Goal: Obtain resource: Download file/media

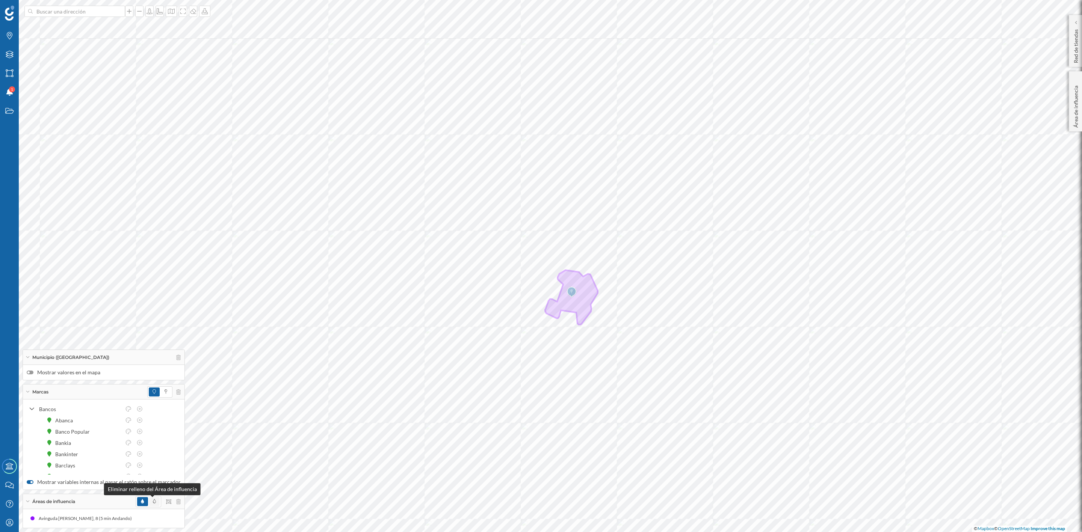
click at [153, 498] on span at bounding box center [154, 501] width 3 height 7
click at [4, 57] on div "Capas" at bounding box center [9, 54] width 19 height 19
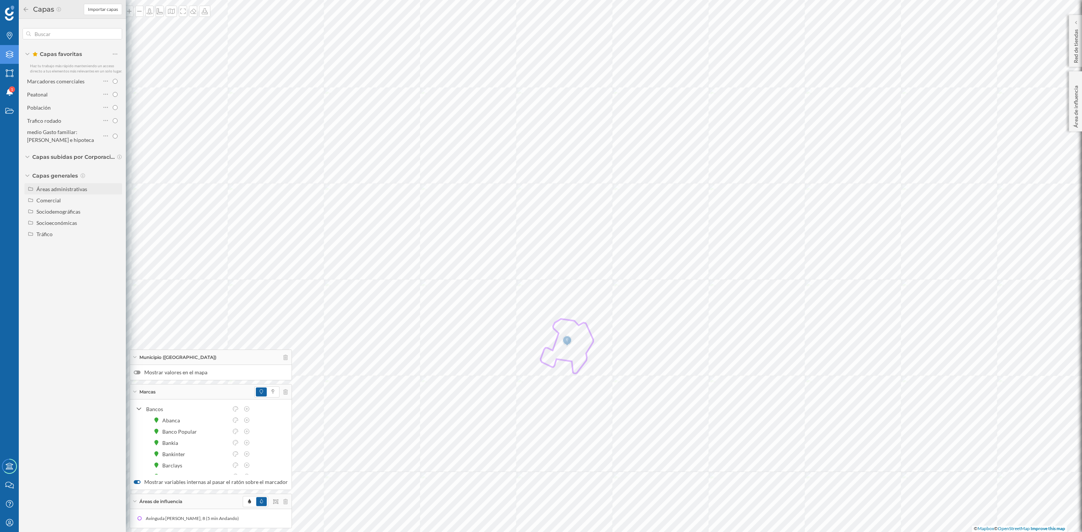
click at [74, 192] on div "Áreas administrativas" at bounding box center [77, 189] width 83 height 8
click at [117, 247] on input "Sección censal" at bounding box center [117, 245] width 5 height 5
radio input "true"
click at [137, 373] on div at bounding box center [137, 373] width 7 height 4
click at [0, 0] on input "Mostrar valores en el mapa" at bounding box center [0, 0] width 0 height 0
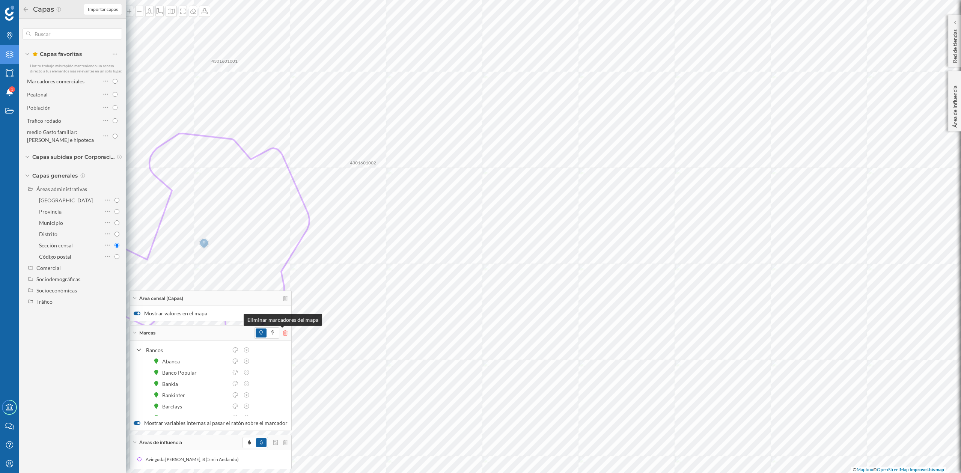
click at [283, 332] on icon at bounding box center [285, 332] width 5 height 5
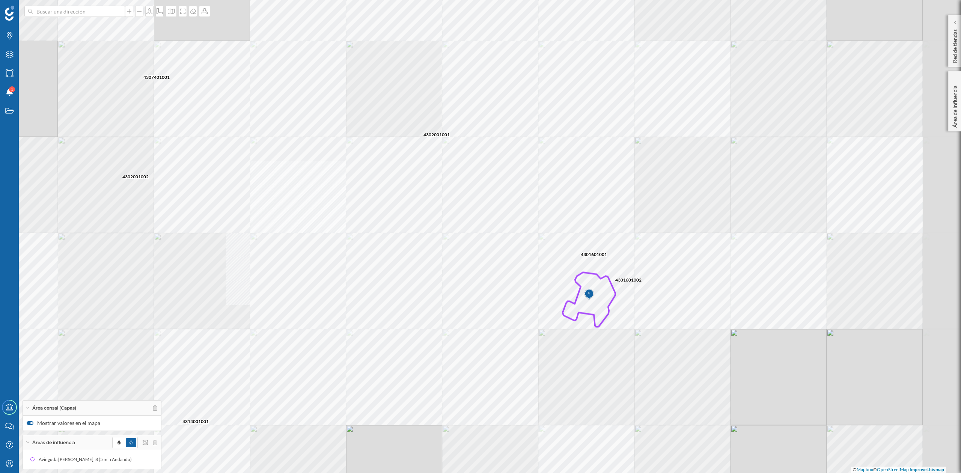
click at [669, 327] on div "4302001001 4301601002 0805801001 4301601001 4302001002 4302401001 4313701001 43…" at bounding box center [480, 236] width 961 height 473
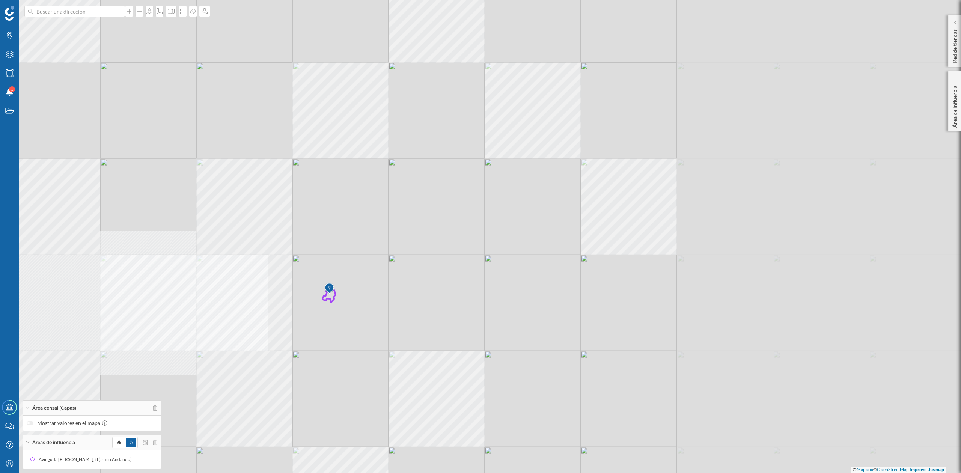
click at [416, 368] on div "© Mapbox © OpenStreetMap Improve this map" at bounding box center [480, 236] width 961 height 473
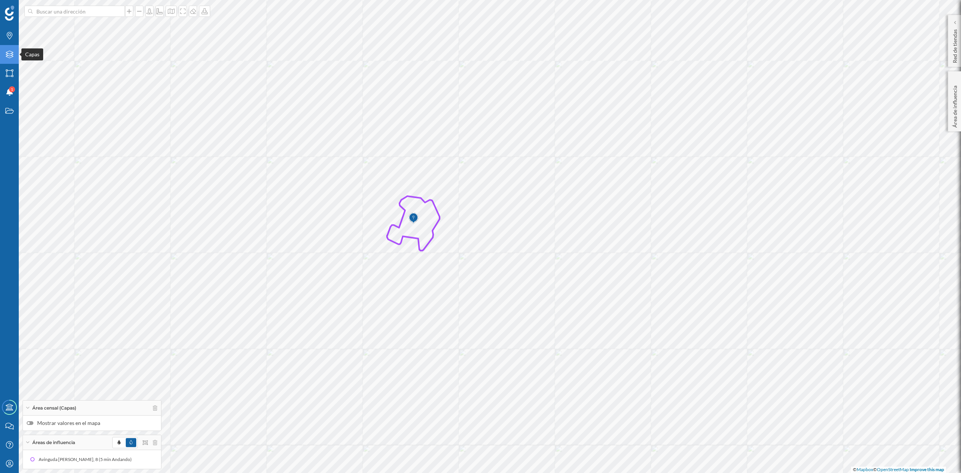
click at [5, 51] on icon "Capas" at bounding box center [9, 55] width 9 height 8
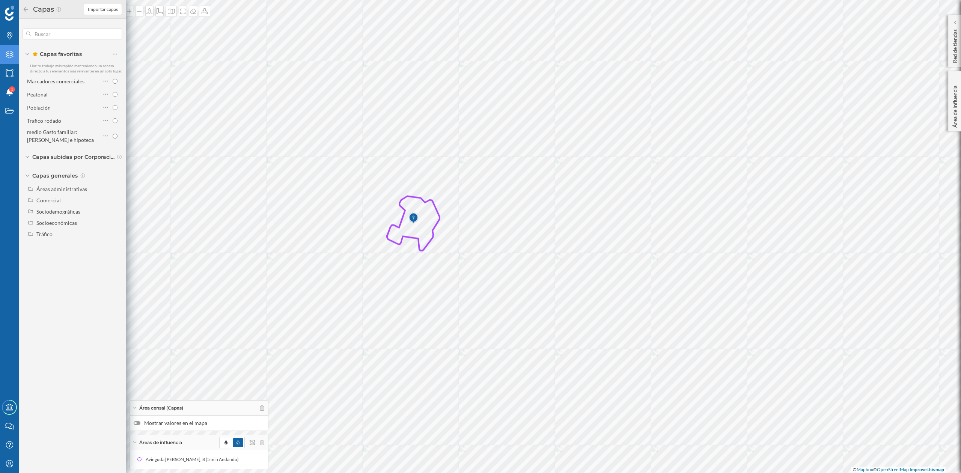
click at [24, 8] on icon at bounding box center [26, 9] width 7 height 5
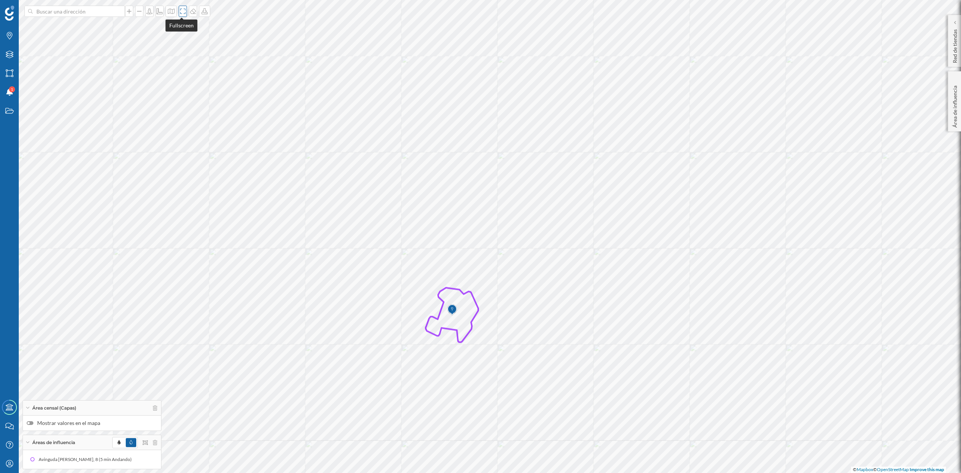
click at [179, 11] on icon at bounding box center [183, 11] width 8 height 6
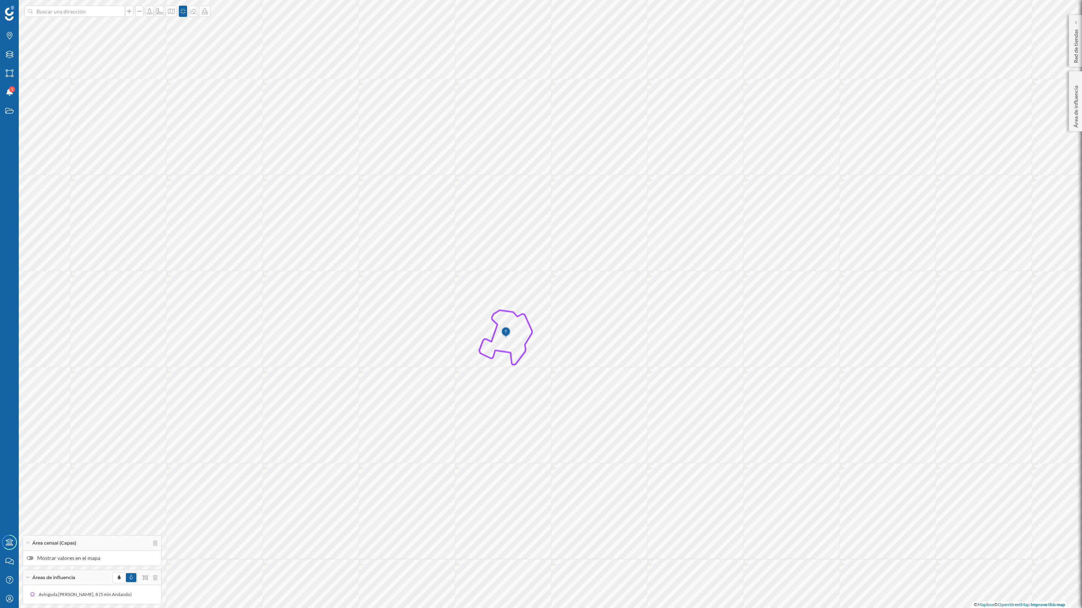
click at [31, 532] on div at bounding box center [30, 559] width 7 height 4
click at [0, 0] on input "Mostrar valores en el mapa" at bounding box center [0, 0] width 0 height 0
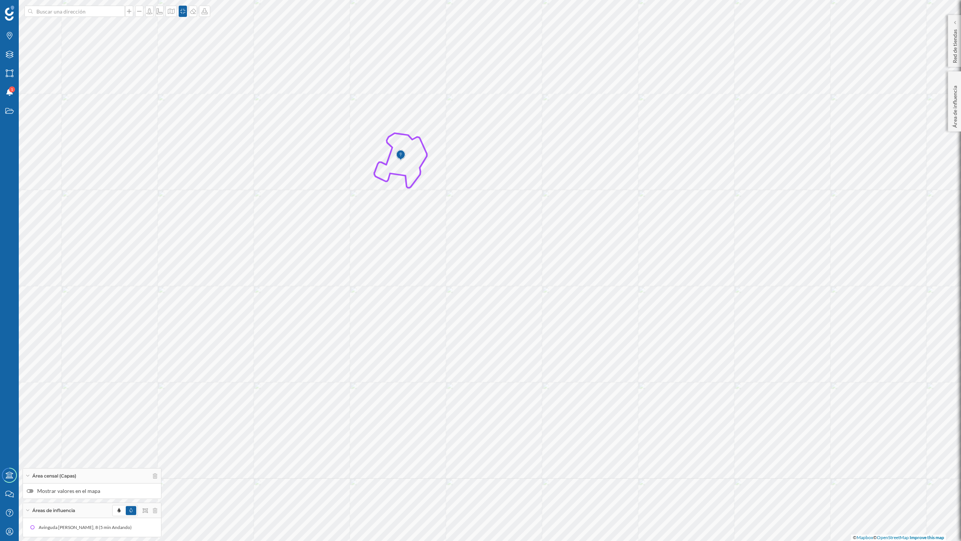
click at [32, 492] on div at bounding box center [30, 491] width 7 height 4
click at [0, 0] on input "Mostrar valores en el mapa" at bounding box center [0, 0] width 0 height 0
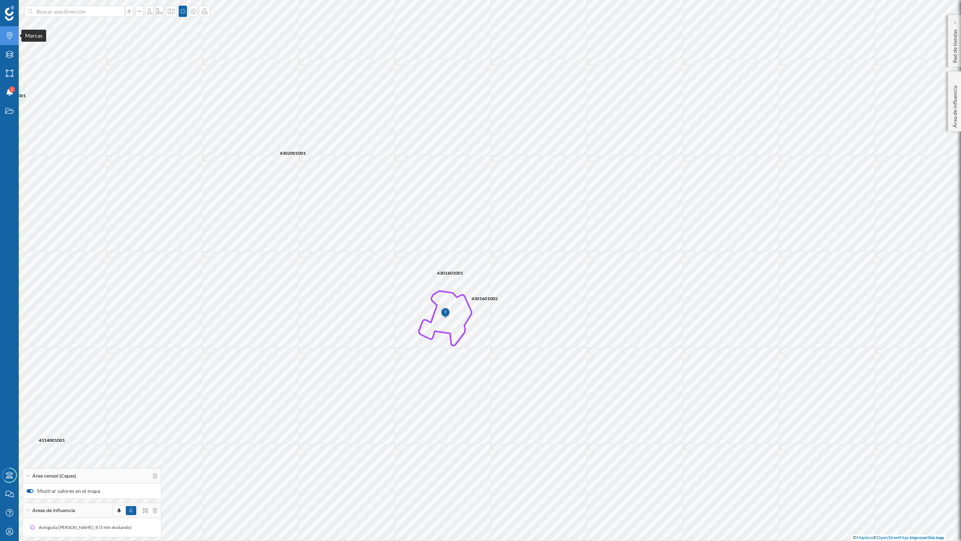
click at [8, 34] on icon "Marcas" at bounding box center [9, 36] width 9 height 8
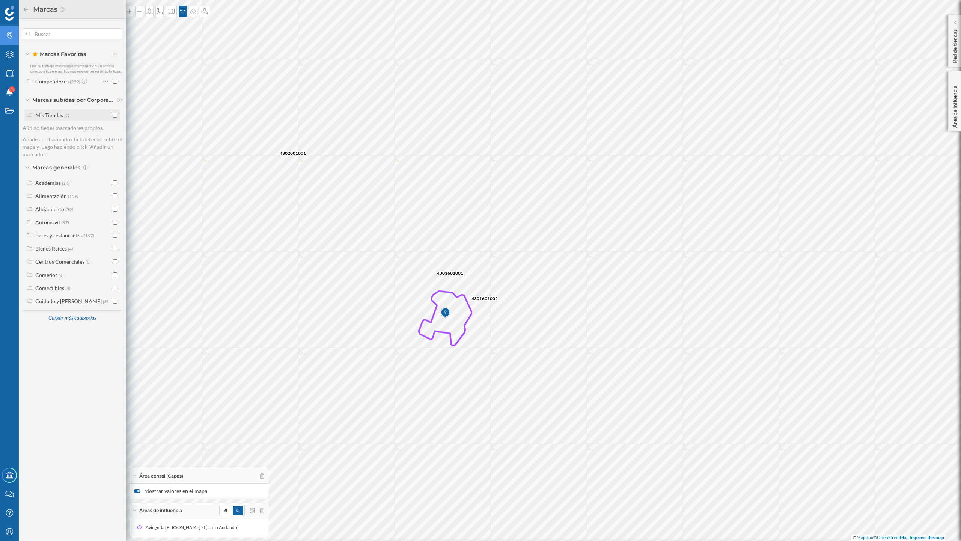
click at [116, 113] on input "checkbox" at bounding box center [115, 115] width 5 height 5
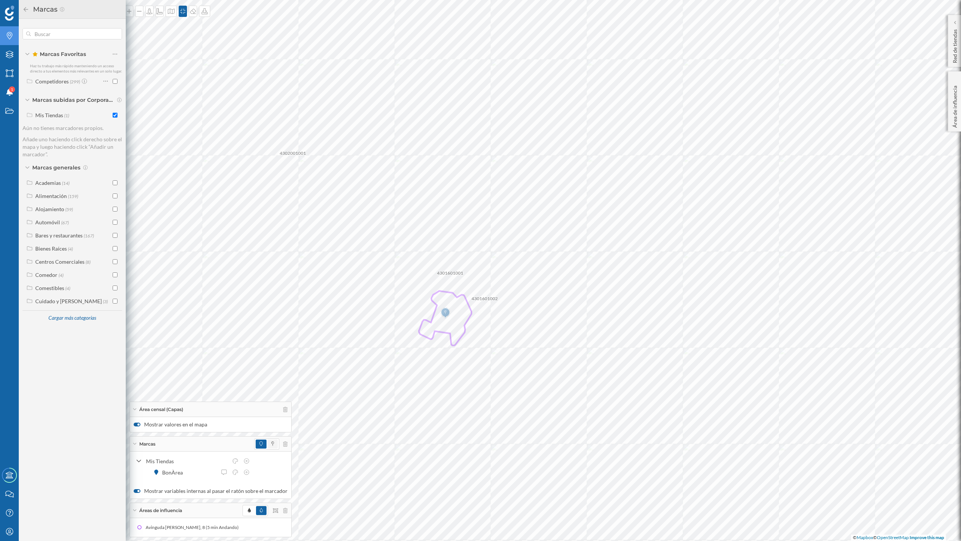
click at [272, 442] on icon at bounding box center [273, 443] width 3 height 5
click at [24, 11] on icon at bounding box center [26, 9] width 7 height 5
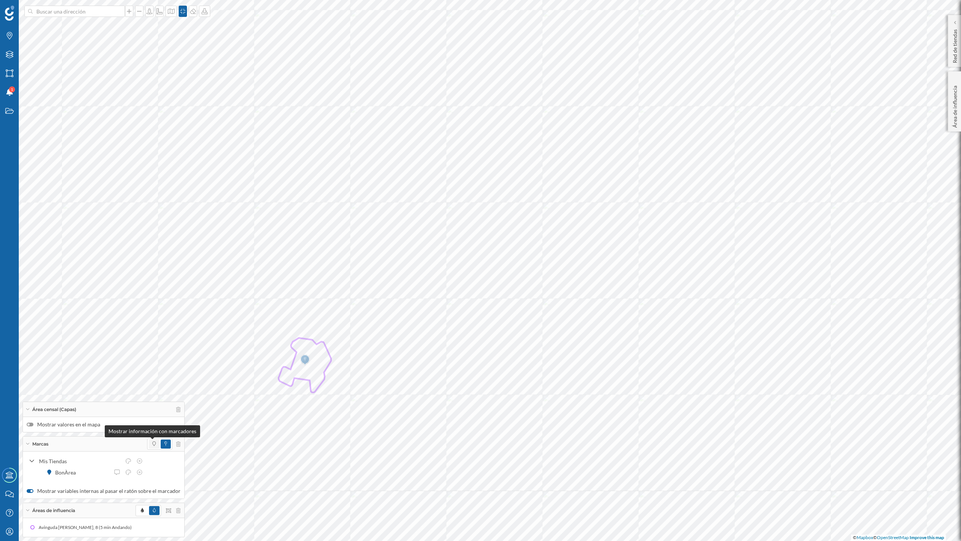
click at [152, 442] on icon at bounding box center [153, 443] width 3 height 5
click at [161, 441] on span at bounding box center [166, 443] width 10 height 9
click at [32, 425] on label "Mostrar valores en el mapa" at bounding box center [104, 425] width 154 height 8
click at [0, 0] on input "Mostrar valores en el mapa" at bounding box center [0, 0] width 0 height 0
click at [129, 410] on div "Área censal (Capas)" at bounding box center [103, 409] width 161 height 15
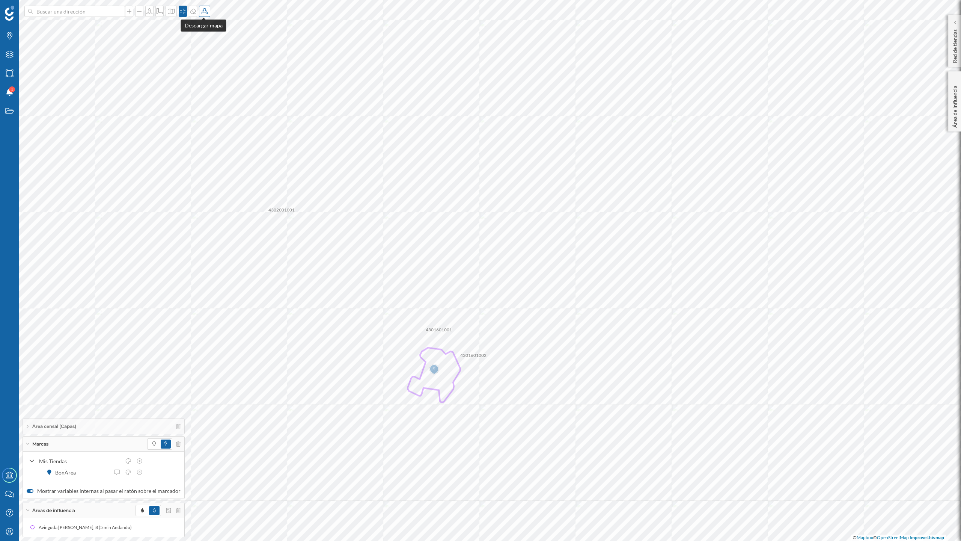
click at [205, 11] on icon at bounding box center [205, 11] width 6 height 6
click at [211, 57] on div "Descargar sin leyenda" at bounding box center [228, 55] width 53 height 8
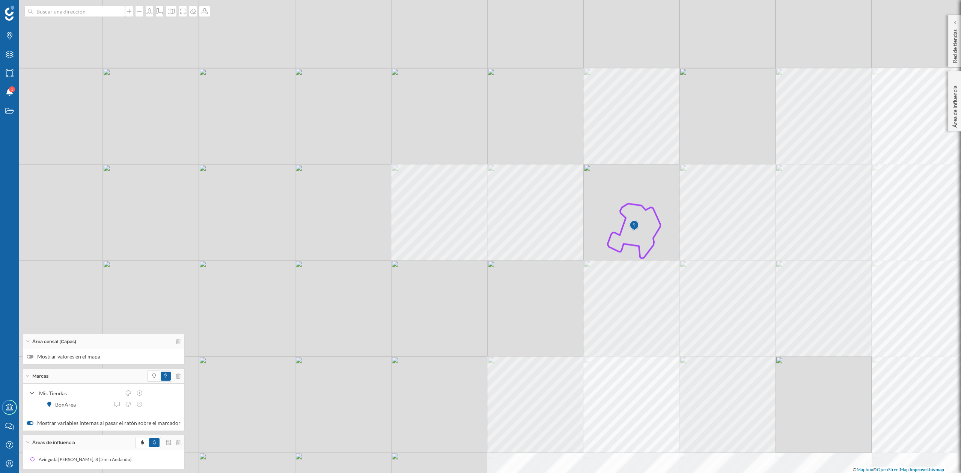
click at [544, 250] on div "© Mapbox © OpenStreetMap Improve this map" at bounding box center [480, 236] width 961 height 473
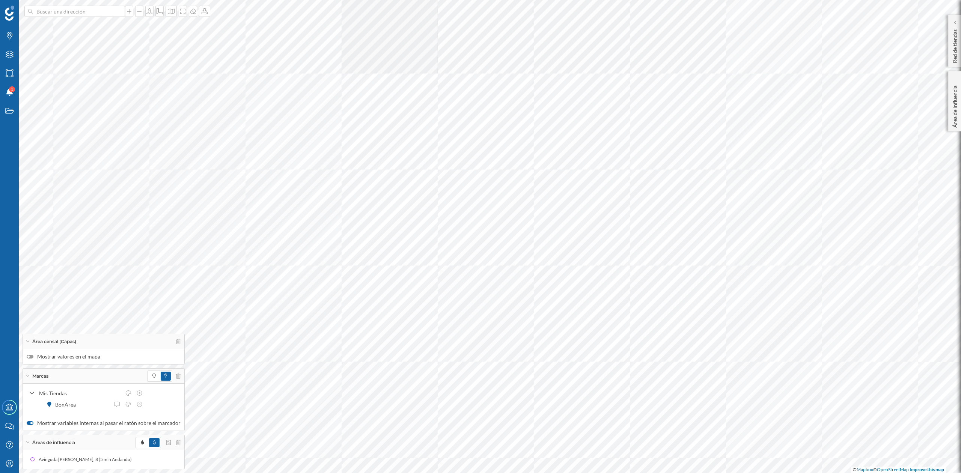
click at [31, 358] on label "Mostrar valores en el mapa" at bounding box center [104, 357] width 154 height 8
click at [0, 0] on input "Mostrar valores en el mapa" at bounding box center [0, 0] width 0 height 0
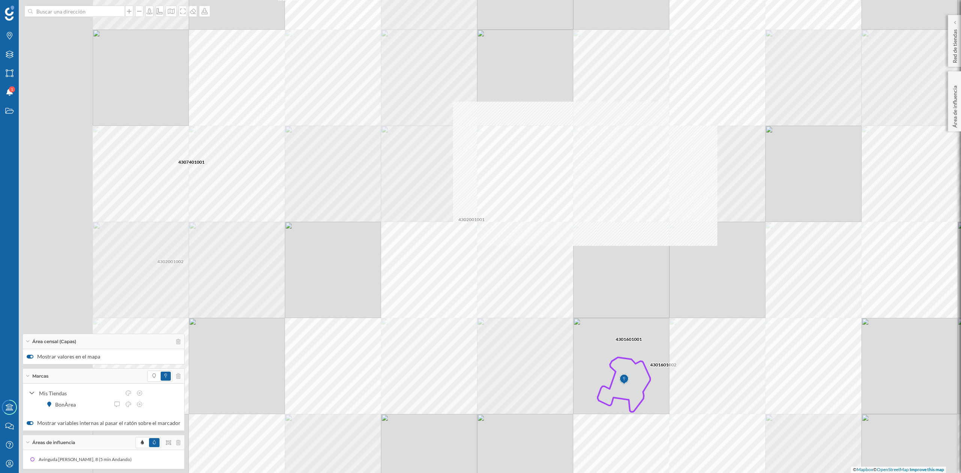
click at [434, 219] on div "4301601002 0805801001 0825101002 4301601001 4302001001 4313701001 4307401001 43…" at bounding box center [480, 236] width 961 height 473
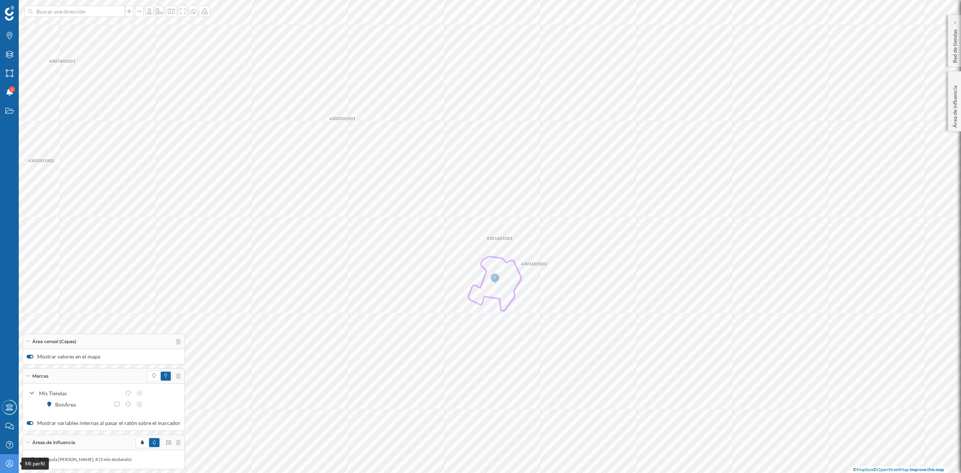
click at [2, 463] on div "Mi perfil" at bounding box center [9, 463] width 19 height 19
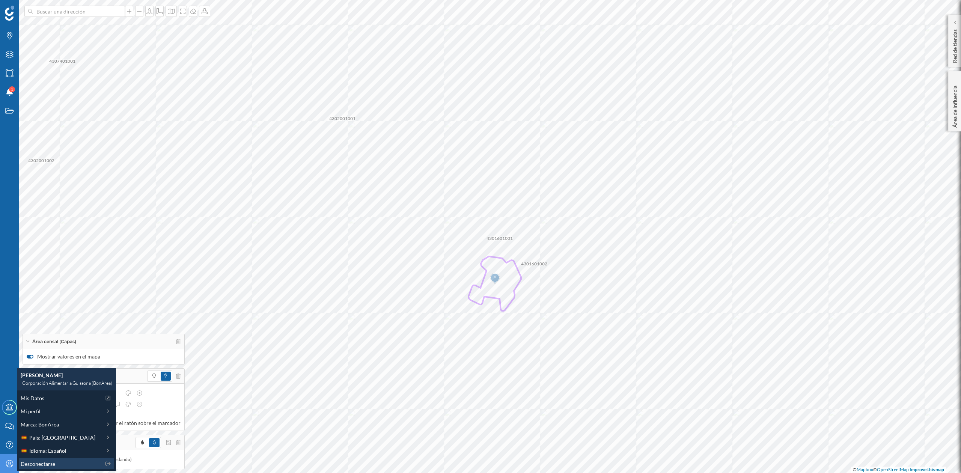
click at [26, 463] on span "Desconectarse" at bounding box center [38, 464] width 35 height 8
